Goal: Information Seeking & Learning: Learn about a topic

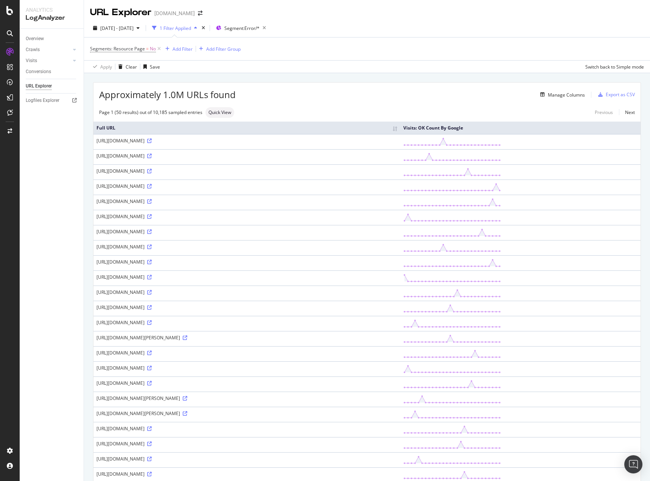
click at [48, 174] on div "Overview Crawls Daily Distribution Segments Distribution HTTP Codes Resources V…" at bounding box center [52, 255] width 64 height 452
click at [228, 337] on div "https://www.homes.com/abrams-wi/?bb=h077v1xohK3n3-gL&sv=1" at bounding box center [247, 337] width 301 height 6
copy div "https://www.homes.com/abrams-wi/?bb=h077v1xohK3n3-gL&sv=1"
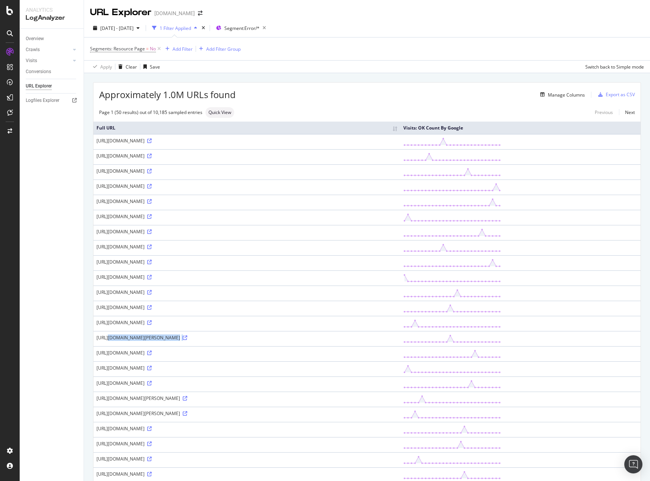
click at [153, 338] on div "https://www.homes.com/abrams-wi/?bb=h077v1xohK3n3-gL&sv=1" at bounding box center [247, 337] width 301 height 6
drag, startPoint x: 153, startPoint y: 338, endPoint x: 243, endPoint y: 335, distance: 90.2
click at [243, 335] on div "https://www.homes.com/abrams-wi/?bb=h077v1xohK3n3-gL&sv=1" at bounding box center [247, 337] width 301 height 6
click at [37, 99] on div "LogAnalyzer" at bounding box center [43, 98] width 30 height 8
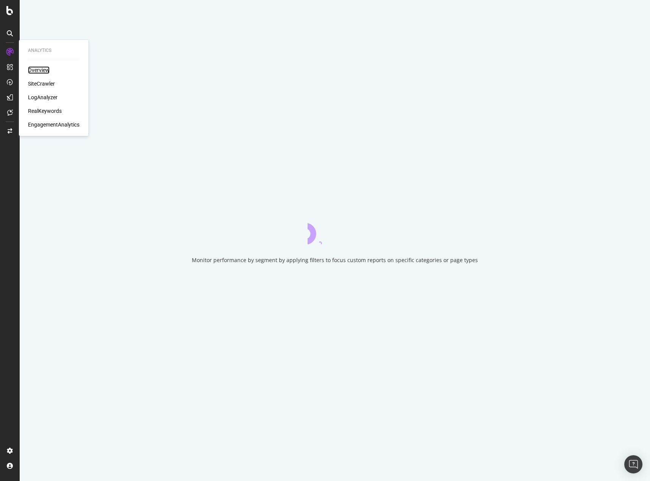
click at [41, 67] on div "Overview" at bounding box center [39, 70] width 22 height 8
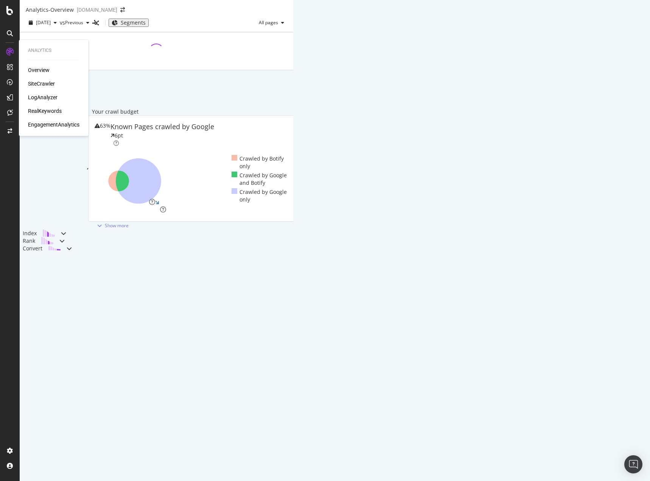
click at [41, 93] on div "Overview SiteCrawler LogAnalyzer RealKeywords EngagementAnalytics" at bounding box center [53, 97] width 51 height 62
click at [41, 97] on div "LogAnalyzer" at bounding box center [43, 98] width 30 height 8
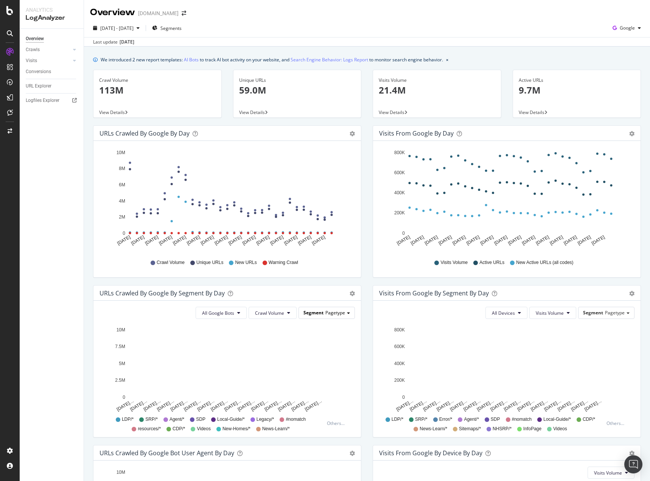
scroll to position [38, 0]
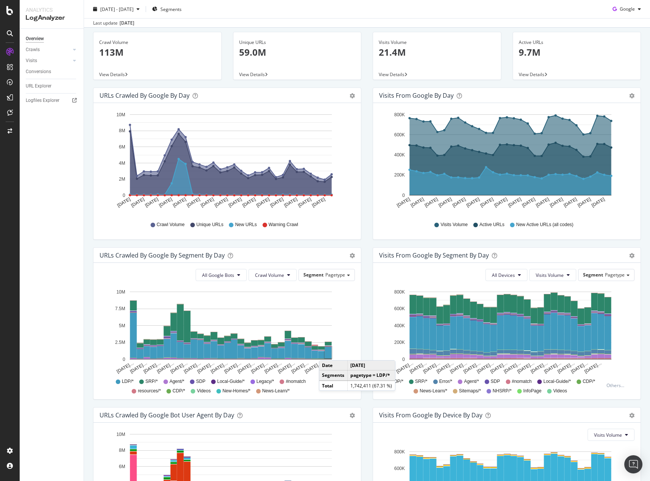
drag, startPoint x: 327, startPoint y: 352, endPoint x: 33, endPoint y: 365, distance: 294.1
click at [327, 352] on rect "A chart." at bounding box center [328, 352] width 7 height 11
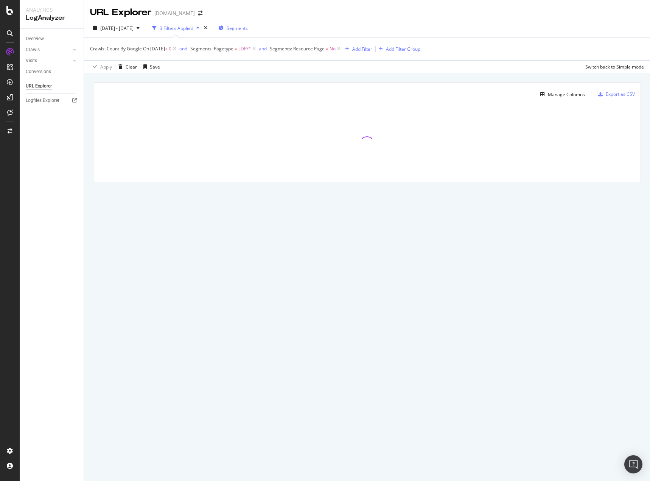
click at [248, 25] on span "Segments" at bounding box center [237, 28] width 21 height 6
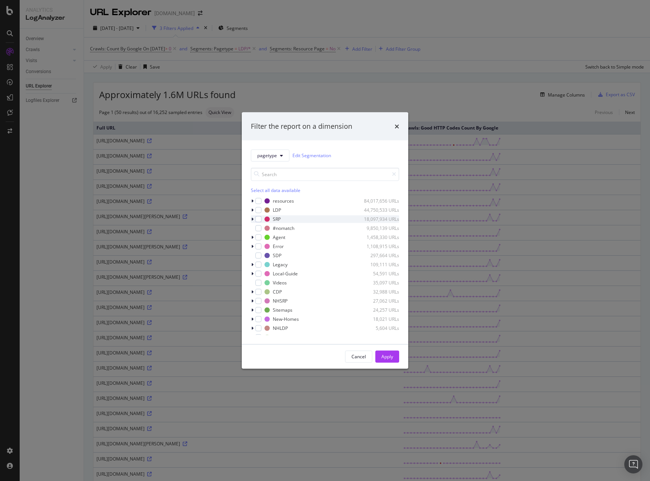
click at [253, 218] on icon "modal" at bounding box center [252, 219] width 2 height 5
click at [252, 310] on icon "modal" at bounding box center [252, 309] width 2 height 5
click at [396, 126] on icon "times" at bounding box center [397, 126] width 5 height 6
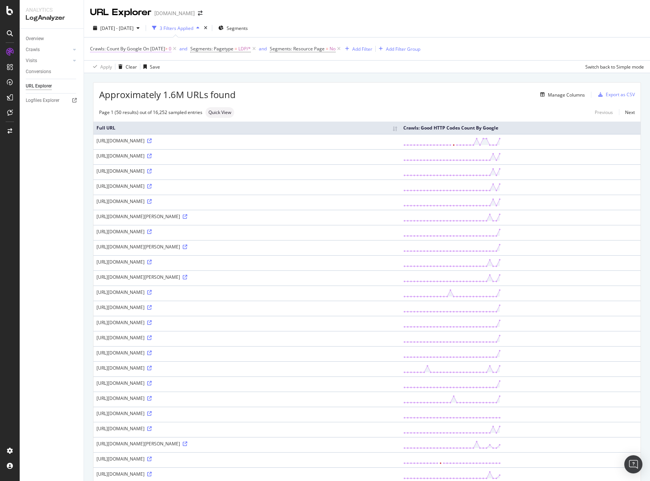
click at [139, 47] on span "Crawls: Count By Google" at bounding box center [116, 48] width 52 height 6
click at [178, 48] on icon at bounding box center [174, 49] width 6 height 8
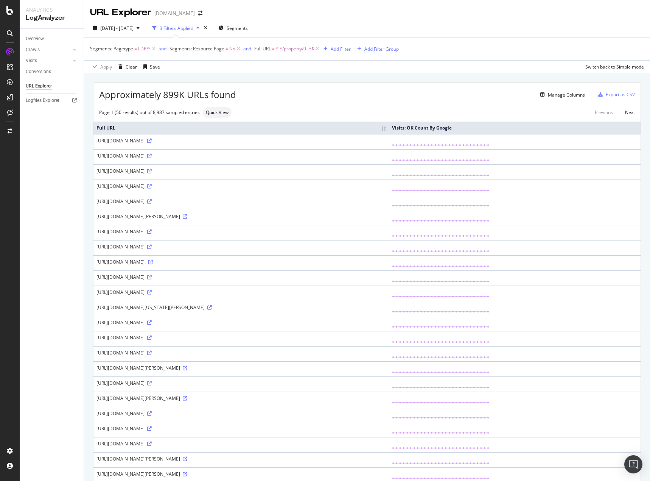
click at [336, 98] on div "Manage Columns" at bounding box center [410, 94] width 349 height 9
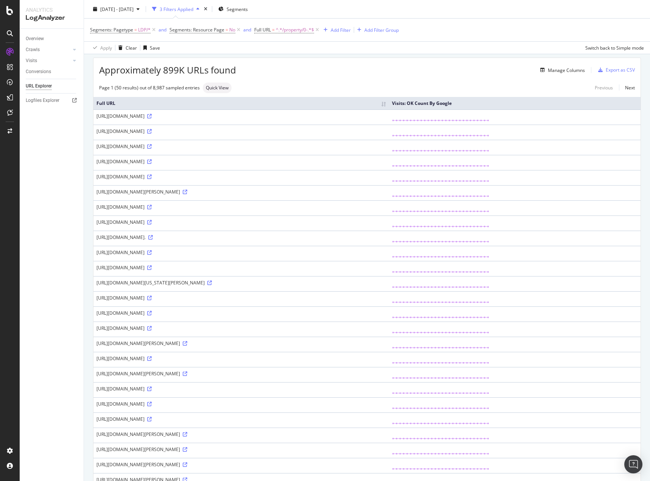
scroll to position [38, 0]
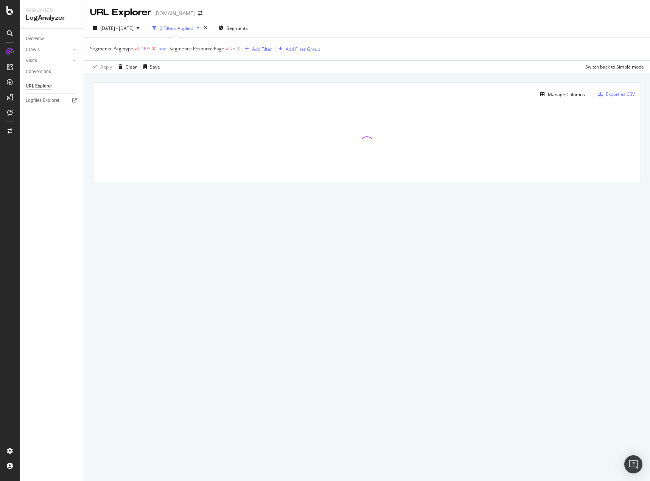
click at [154, 47] on icon at bounding box center [154, 49] width 6 height 8
click at [243, 28] on span "Segments" at bounding box center [234, 28] width 21 height 6
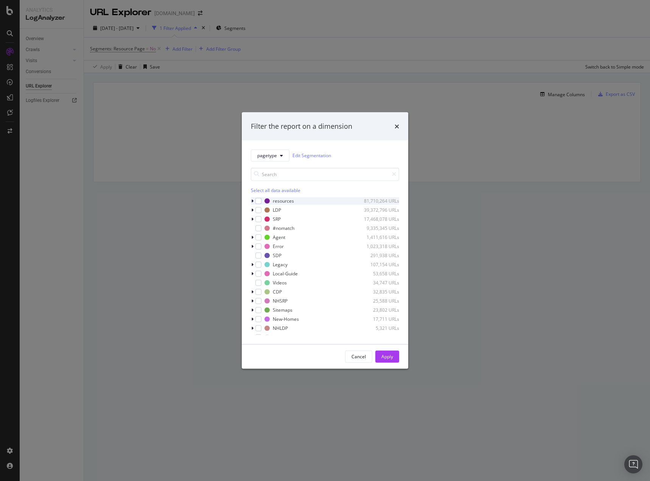
click at [251, 203] on div "modal" at bounding box center [253, 201] width 5 height 8
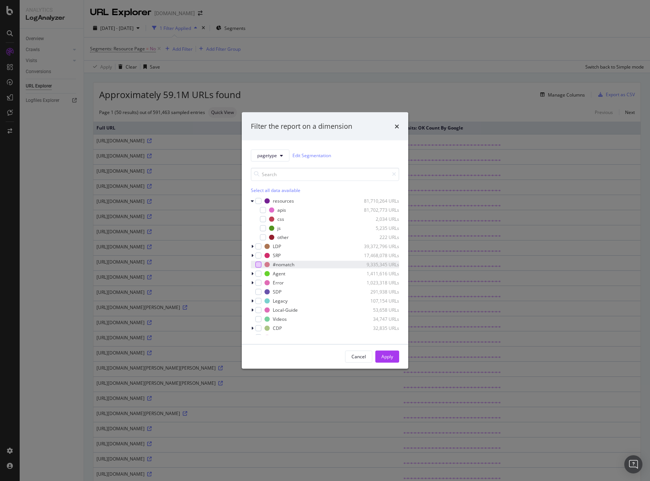
click at [258, 265] on div "modal" at bounding box center [259, 264] width 6 height 6
click at [388, 355] on div "Apply" at bounding box center [388, 356] width 12 height 6
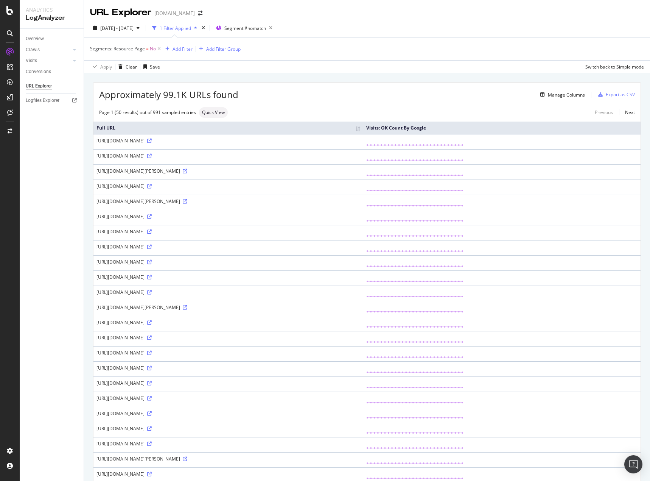
click at [143, 200] on div "https://homes.com/real-estate-agents/adair-ia" at bounding box center [229, 201] width 264 height 6
drag, startPoint x: 143, startPoint y: 200, endPoint x: 171, endPoint y: 200, distance: 28.8
click at [171, 200] on div "https://homes.com/real-estate-agents/adair-ia" at bounding box center [229, 201] width 264 height 6
copy div "real-estate-agents"
click at [180, 50] on div "Add Filter" at bounding box center [183, 49] width 20 height 6
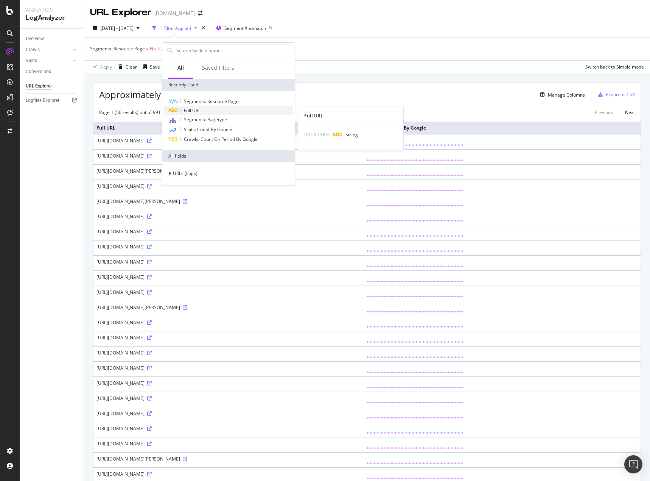
click at [195, 108] on span "Full URL" at bounding box center [192, 110] width 17 height 6
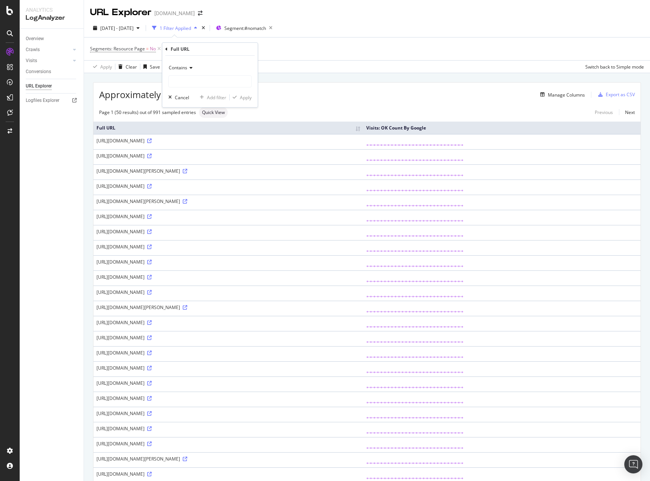
click at [187, 68] on span "Contains" at bounding box center [178, 67] width 19 height 6
click at [193, 150] on span "Doesn't contain" at bounding box center [188, 152] width 33 height 6
click at [194, 81] on input "text" at bounding box center [210, 81] width 83 height 12
paste input "real-estate-agents"
type input "real-estate-agents"
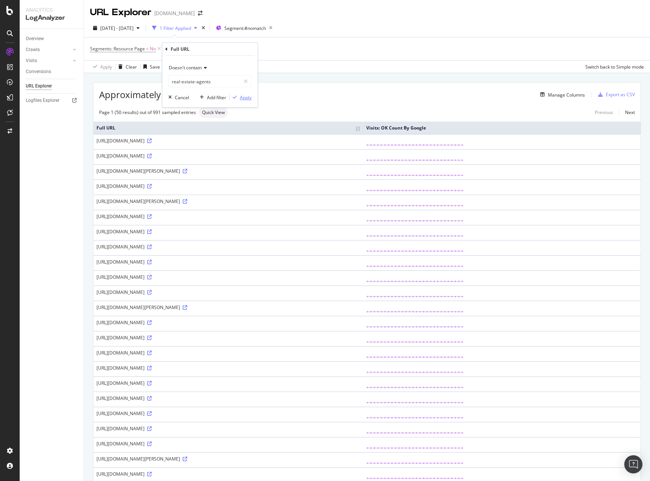
click at [247, 100] on div "Apply" at bounding box center [246, 97] width 12 height 6
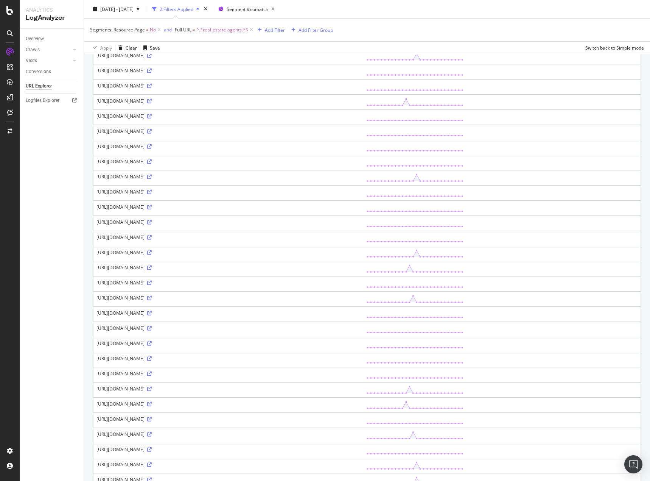
scroll to position [452, 0]
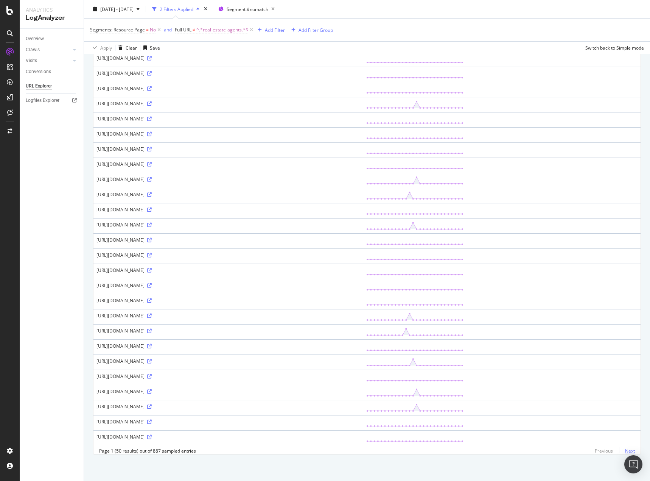
click at [624, 452] on link "Next" at bounding box center [627, 450] width 16 height 11
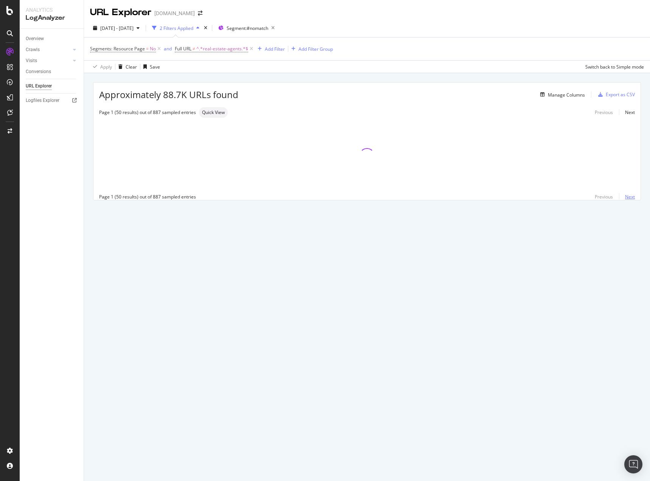
scroll to position [0, 0]
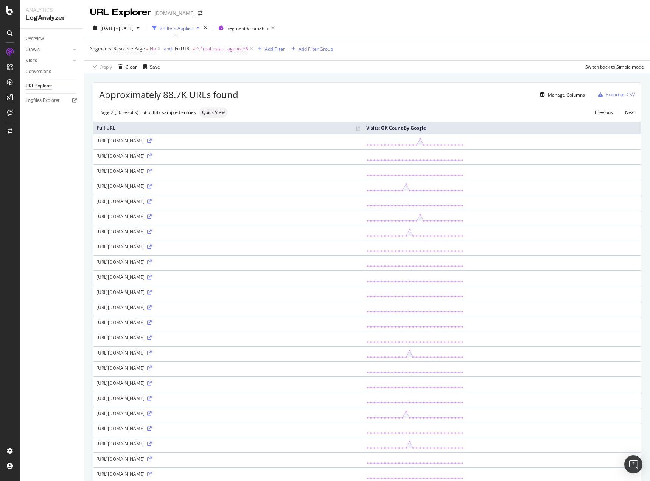
click at [219, 49] on span "^.*real-estate-agents.*$" at bounding box center [222, 49] width 52 height 11
click at [215, 64] on div "Doesn't contain" at bounding box center [222, 67] width 83 height 12
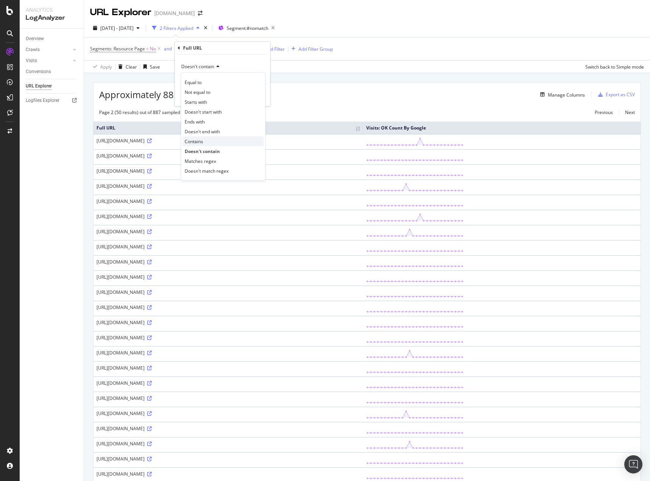
click at [210, 139] on div "Contains" at bounding box center [223, 141] width 81 height 10
click at [252, 60] on div "Contains real-estate-agents Cancel Add filter Apply" at bounding box center [222, 80] width 95 height 51
click at [262, 97] on div "Apply" at bounding box center [259, 96] width 12 height 6
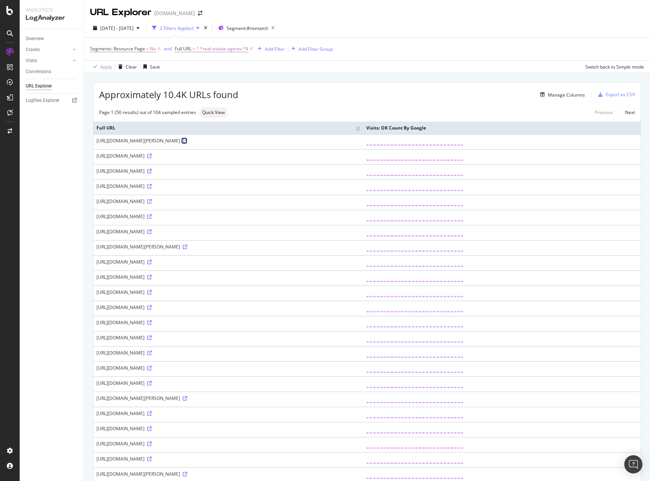
click at [187, 141] on icon at bounding box center [185, 141] width 5 height 5
click at [162, 139] on div "https://homes.com/real-estate-agents/adair-ia" at bounding box center [229, 140] width 264 height 6
copy div "https://homes.com/real-estate-agents/adair-ia"
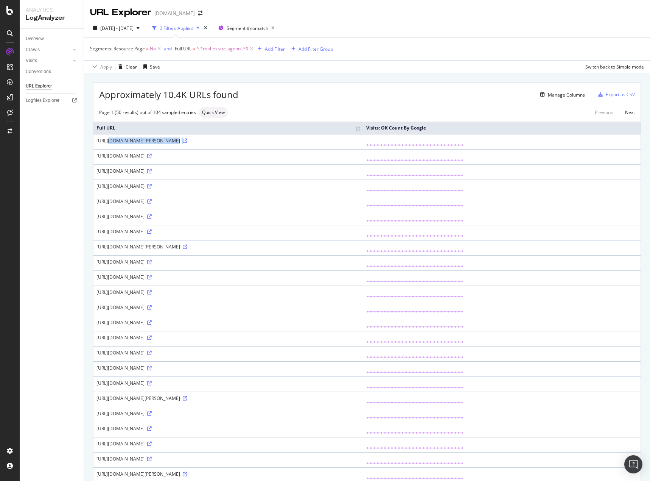
click at [144, 142] on div "https://homes.com/real-estate-agents/adair-ia" at bounding box center [229, 140] width 264 height 6
click at [278, 28] on icon "button" at bounding box center [272, 28] width 9 height 11
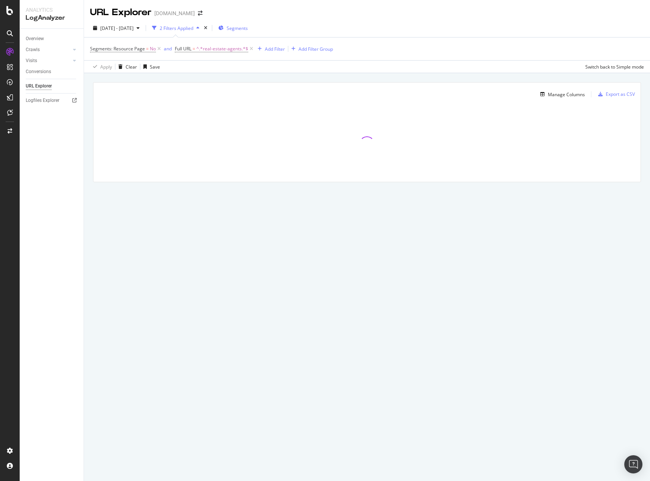
click at [449, 292] on div "URL Explorer Homes.com 2025 Sep. 4th - Oct. 1st 2 Filters Applied Segments Segm…" at bounding box center [367, 240] width 566 height 481
drag, startPoint x: 543, startPoint y: 271, endPoint x: 550, endPoint y: 250, distance: 21.7
click at [542, 271] on div "URL Explorer Homes.com 2025 Sep. 4th - Oct. 1st 2 Filters Applied Segments Segm…" at bounding box center [367, 240] width 566 height 481
click at [408, 201] on div "Manage Columns Export as CSV Full URL Visits: OK Count By Google" at bounding box center [367, 141] width 566 height 136
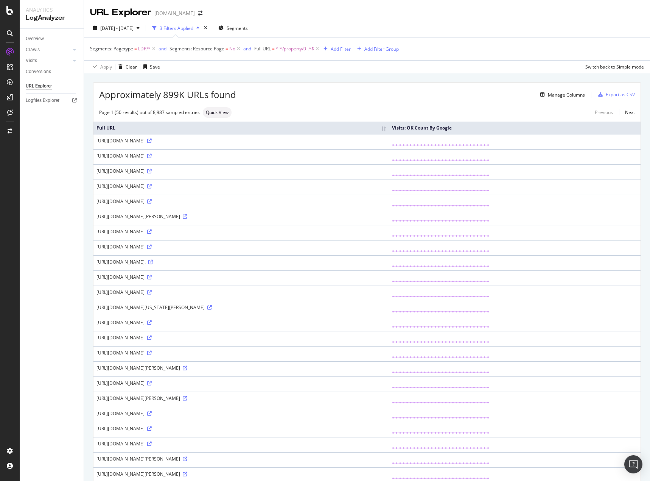
scroll to position [38, 0]
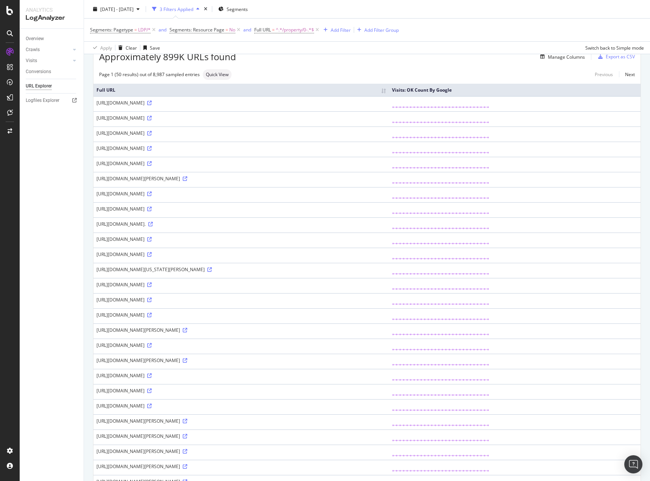
click at [59, 261] on div "Overview Crawls Daily Distribution Segments Distribution HTTP Codes Resources V…" at bounding box center [52, 255] width 64 height 452
